Goal: Share content: Share content

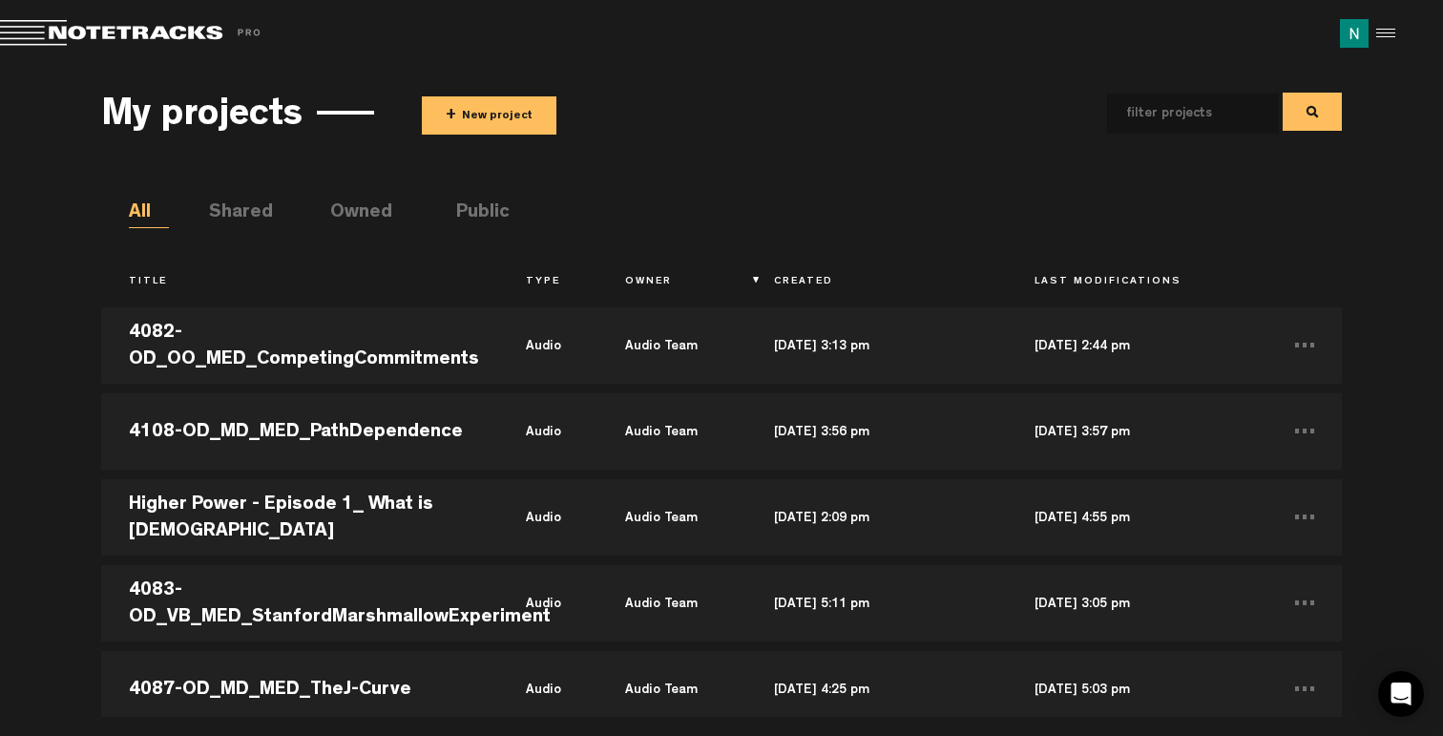
click at [479, 113] on button "+ New project" at bounding box center [489, 115] width 135 height 38
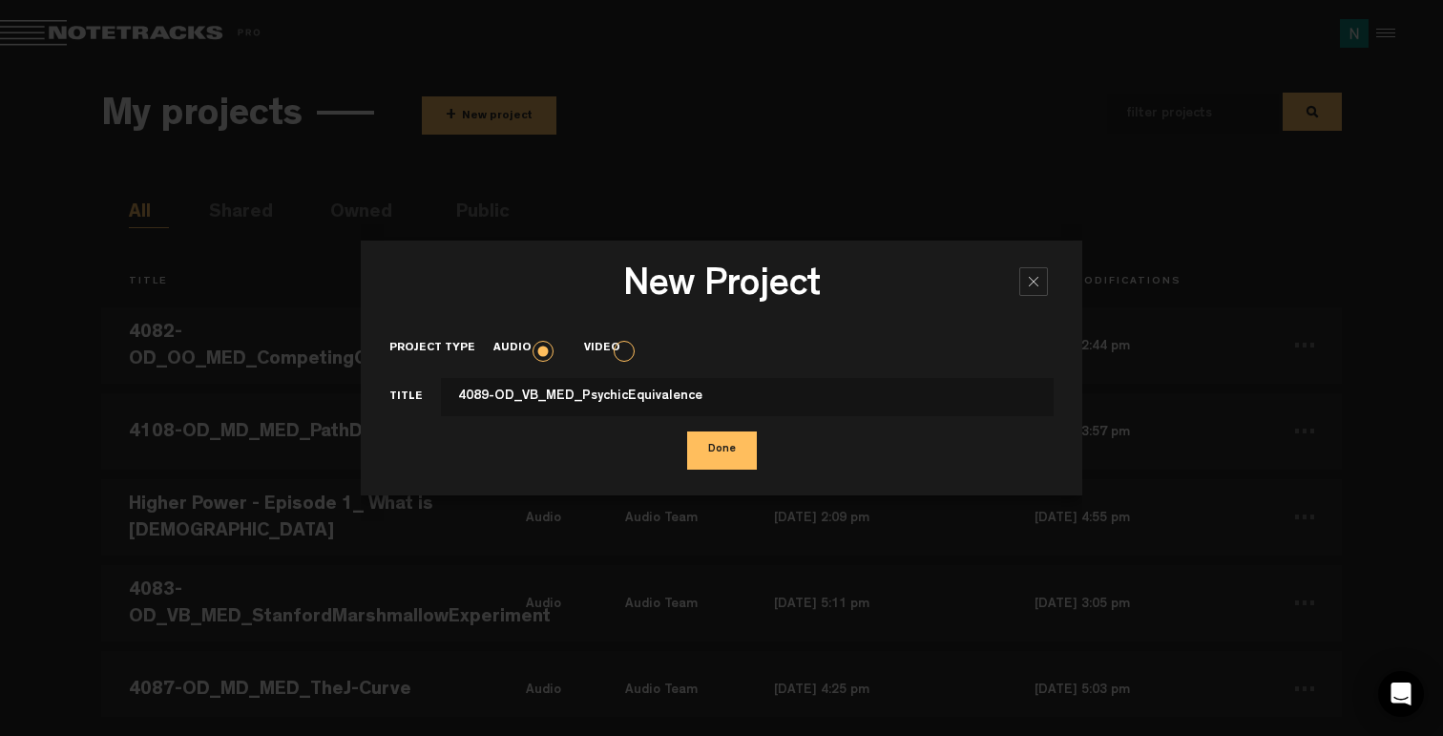
type input "4089-OD_VB_MED_PsychicEquivalence"
click at [711, 450] on button "Done" at bounding box center [722, 451] width 70 height 38
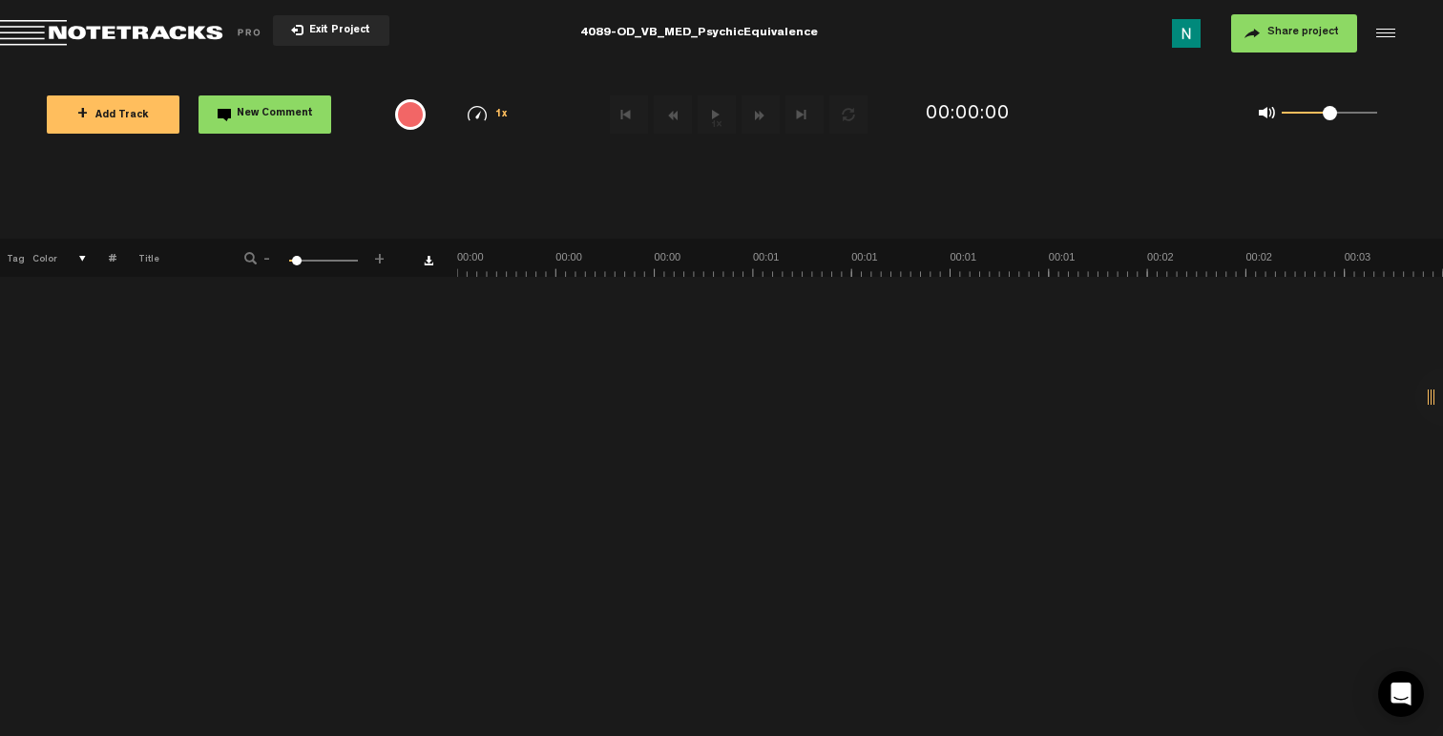
click at [1305, 36] on span "Share project" at bounding box center [1304, 32] width 72 height 11
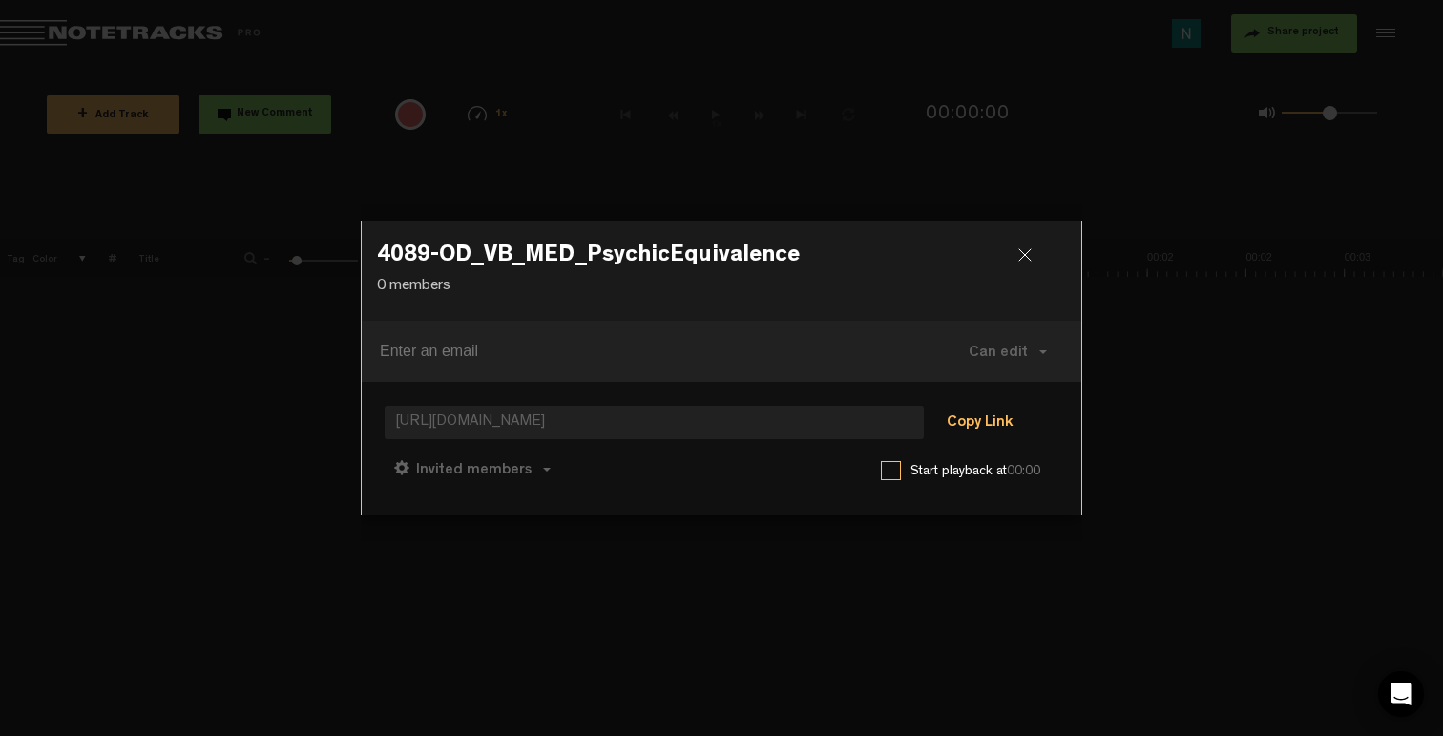
click at [1008, 412] on button "Copy Link" at bounding box center [980, 424] width 104 height 38
click at [585, 476] on span "Can comment" at bounding box center [557, 470] width 97 height 15
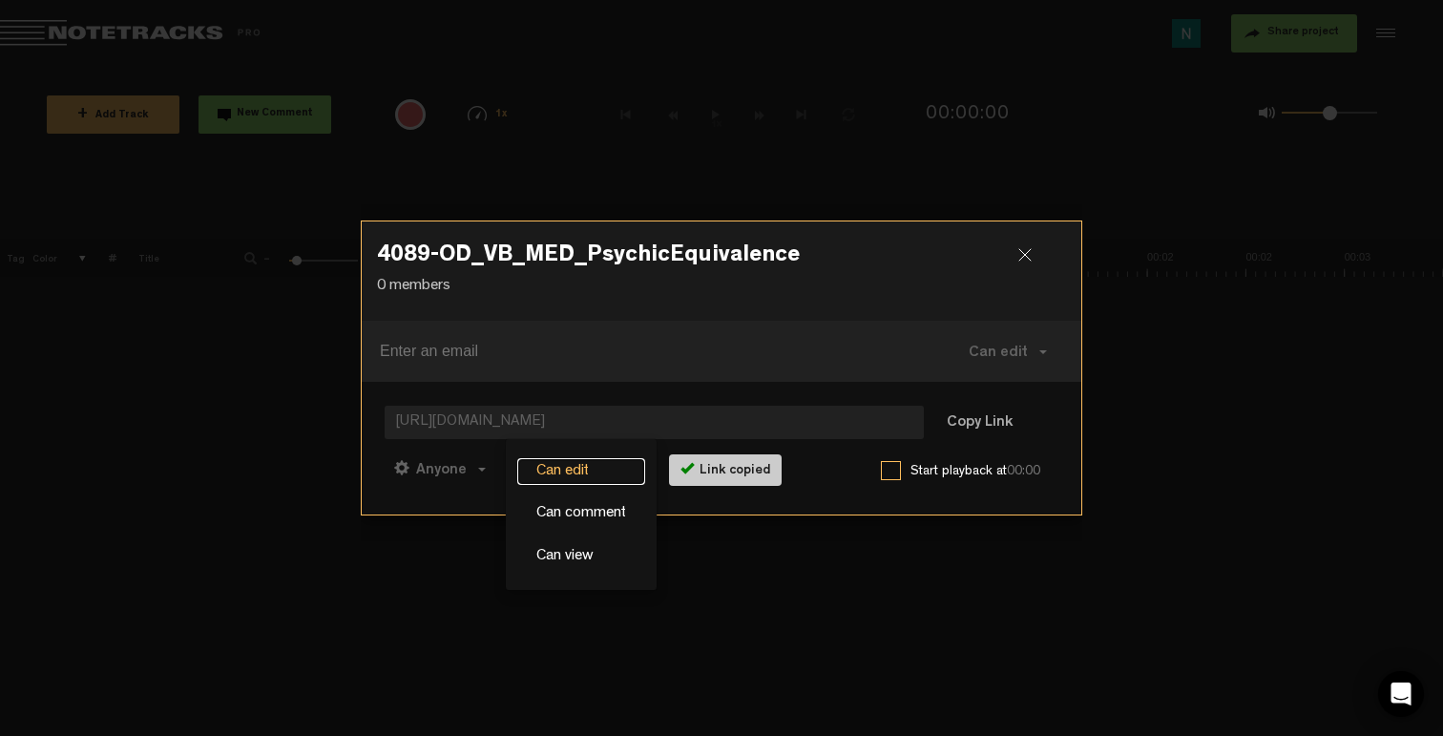
click at [566, 467] on link "Can edit" at bounding box center [581, 472] width 128 height 28
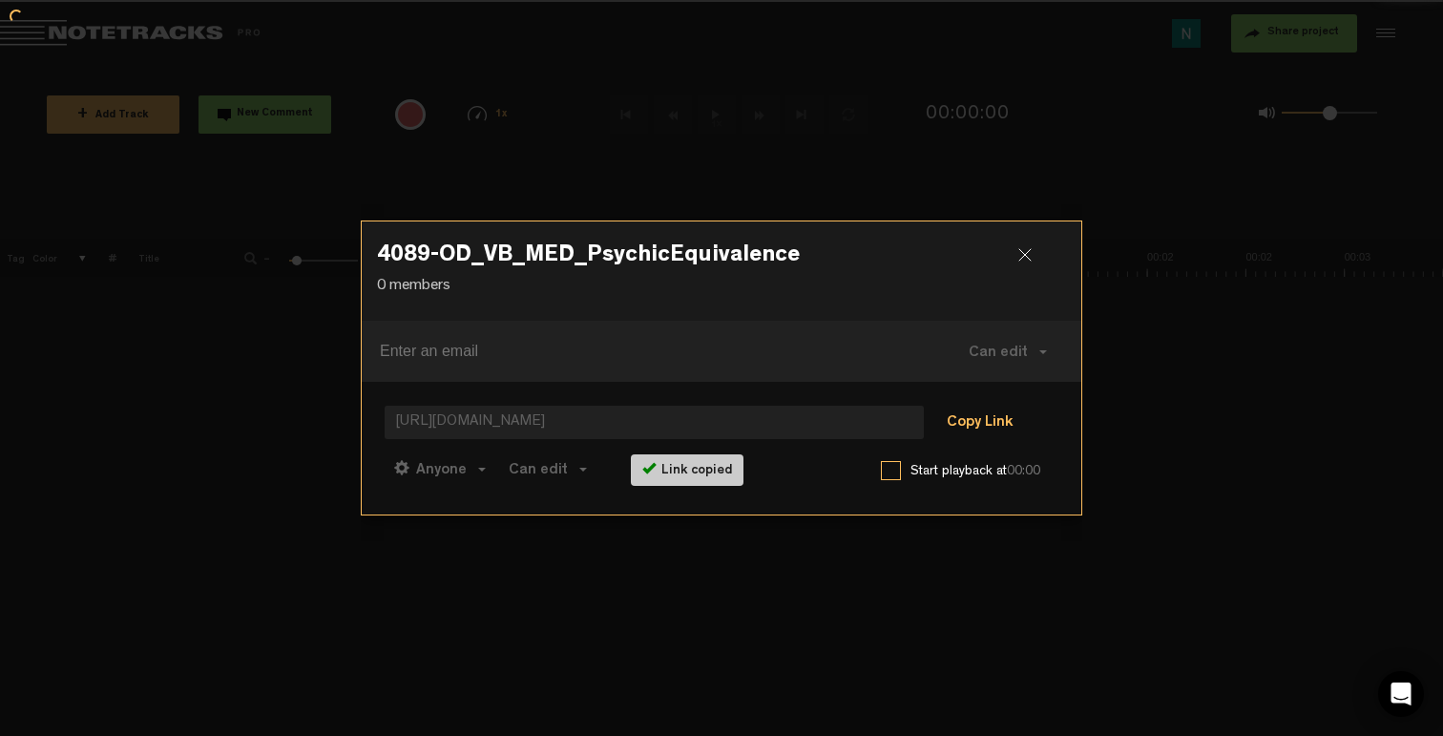
click at [970, 409] on button "Copy Link" at bounding box center [980, 424] width 104 height 38
drag, startPoint x: 1023, startPoint y: 251, endPoint x: 956, endPoint y: 260, distance: 68.3
click at [1023, 251] on div at bounding box center [1033, 262] width 29 height 29
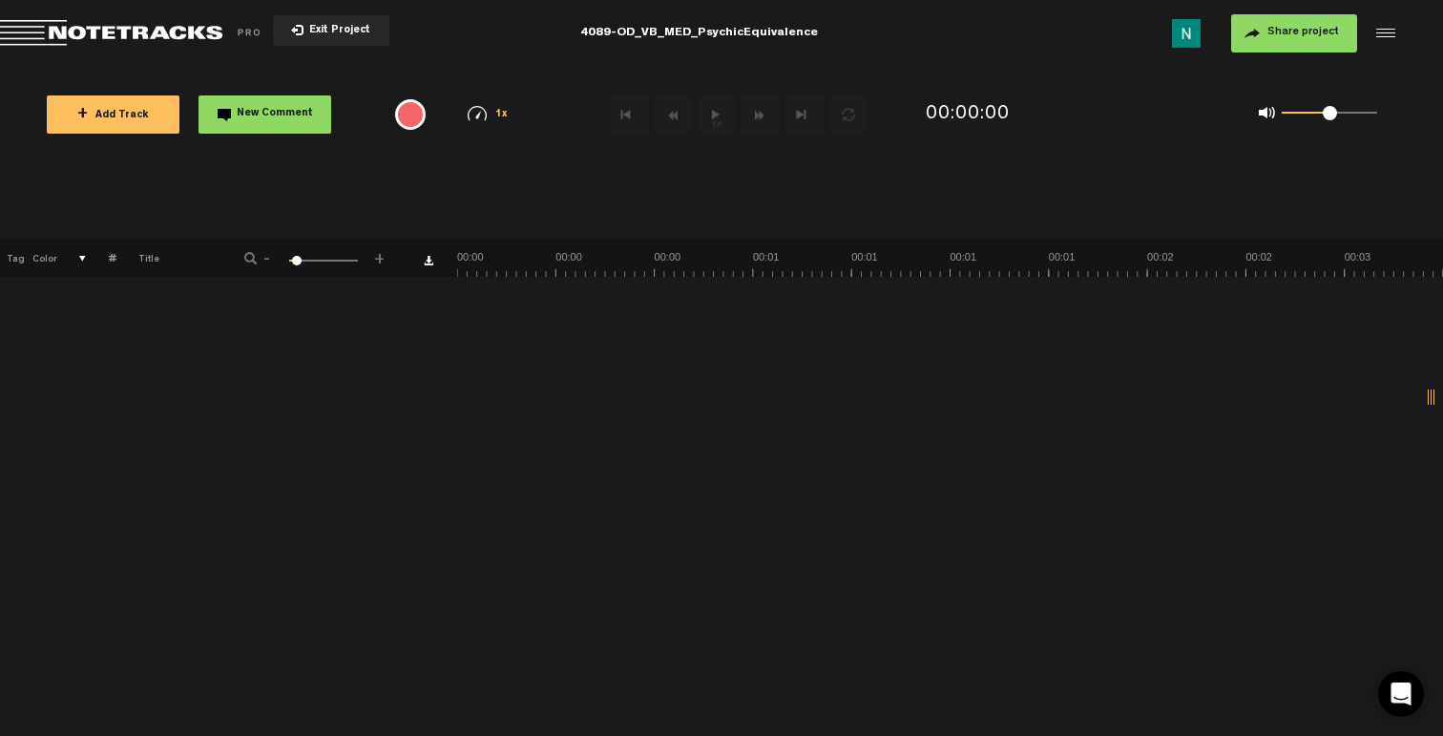
click at [115, 111] on span "+ Add Track" at bounding box center [113, 116] width 72 height 11
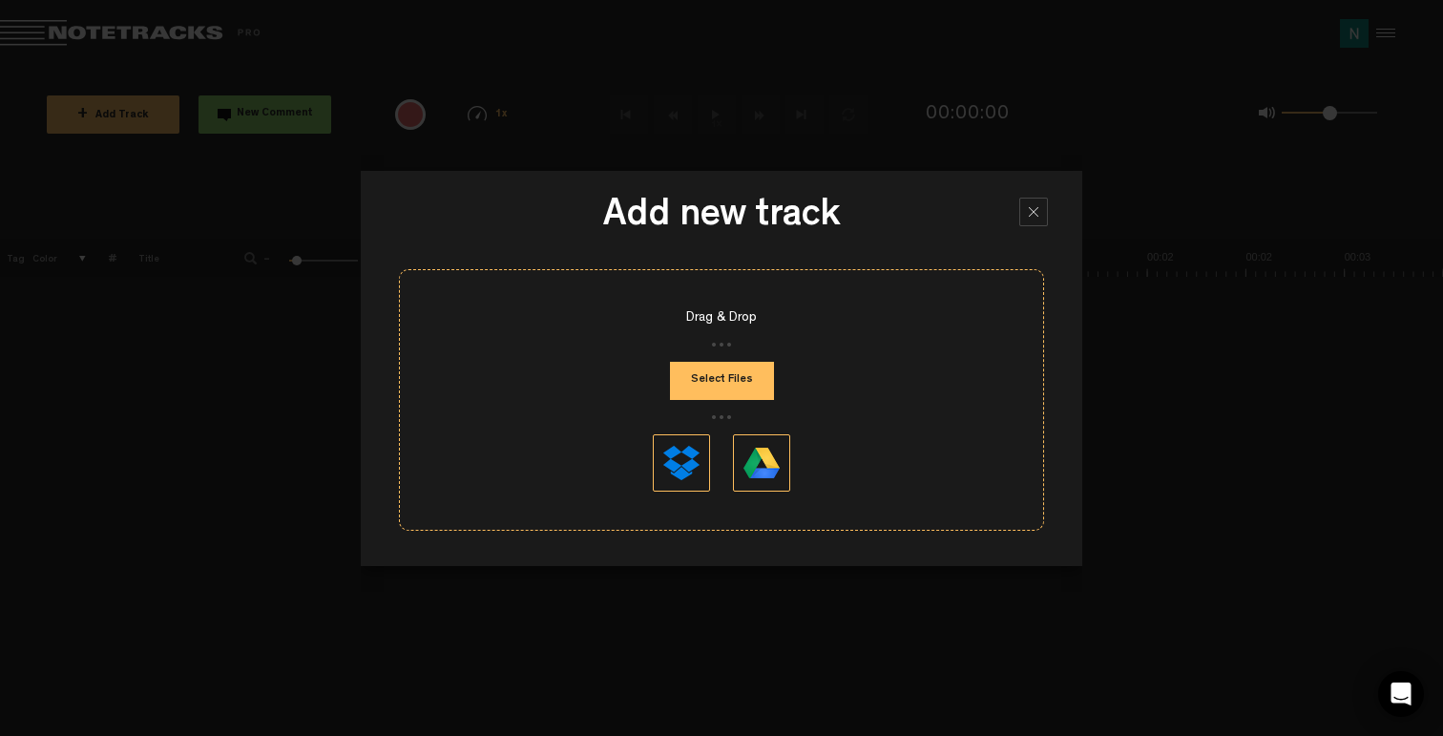
click at [724, 381] on button "Select Files" at bounding box center [722, 381] width 104 height 38
